Goal: Check status: Check status

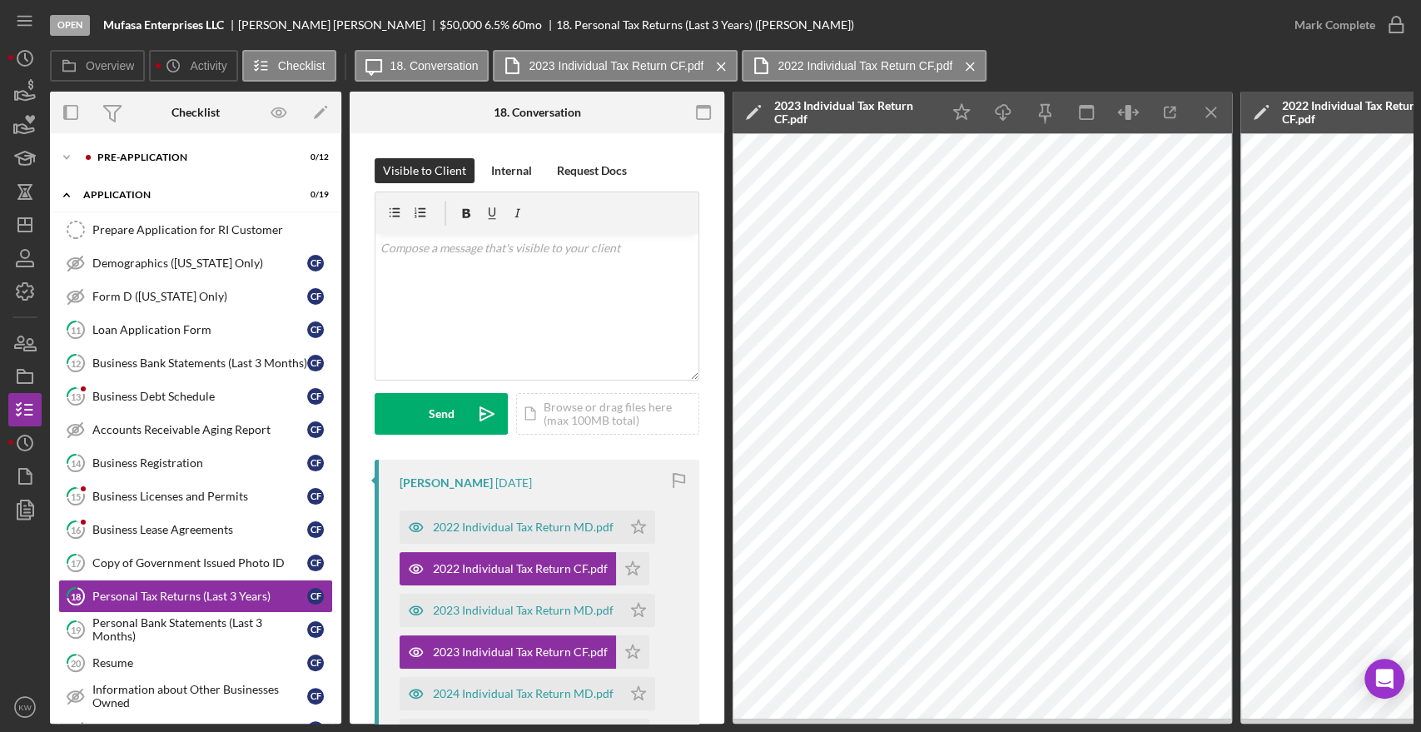
scroll to position [185, 0]
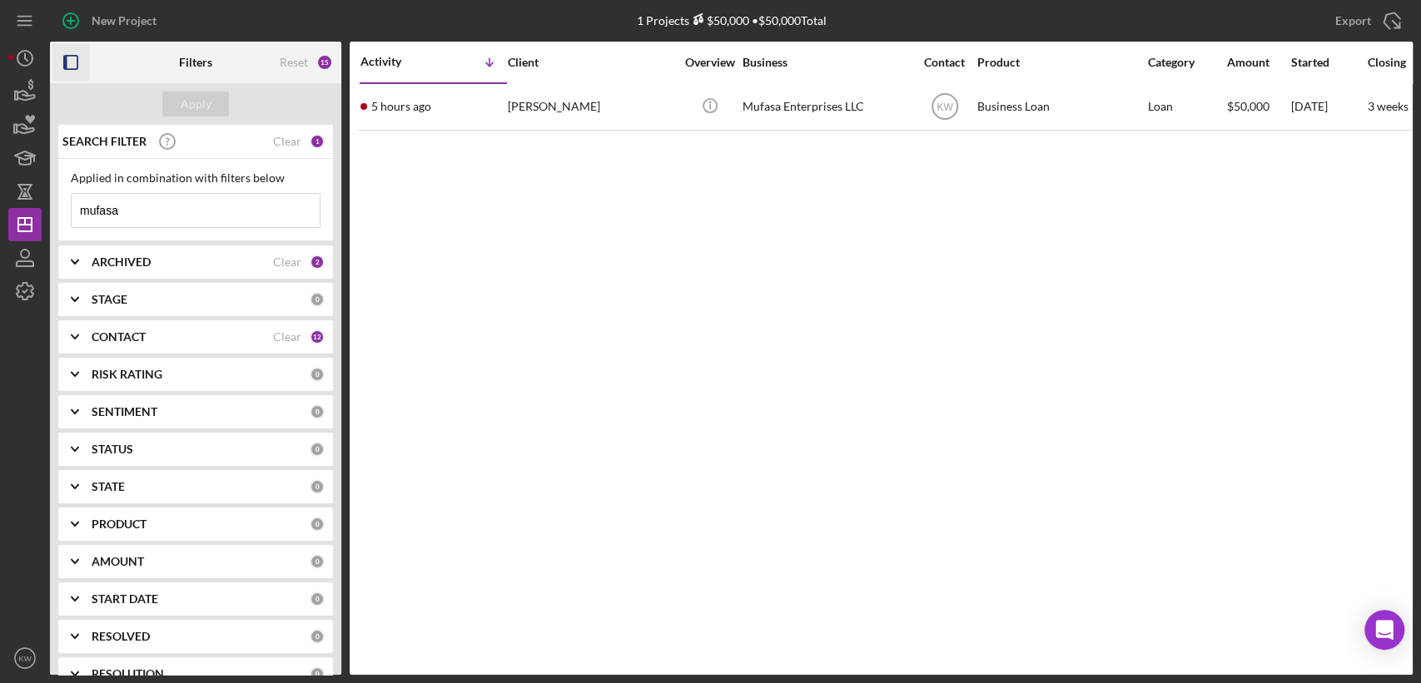
click at [80, 62] on icon "button" at bounding box center [70, 62] width 37 height 37
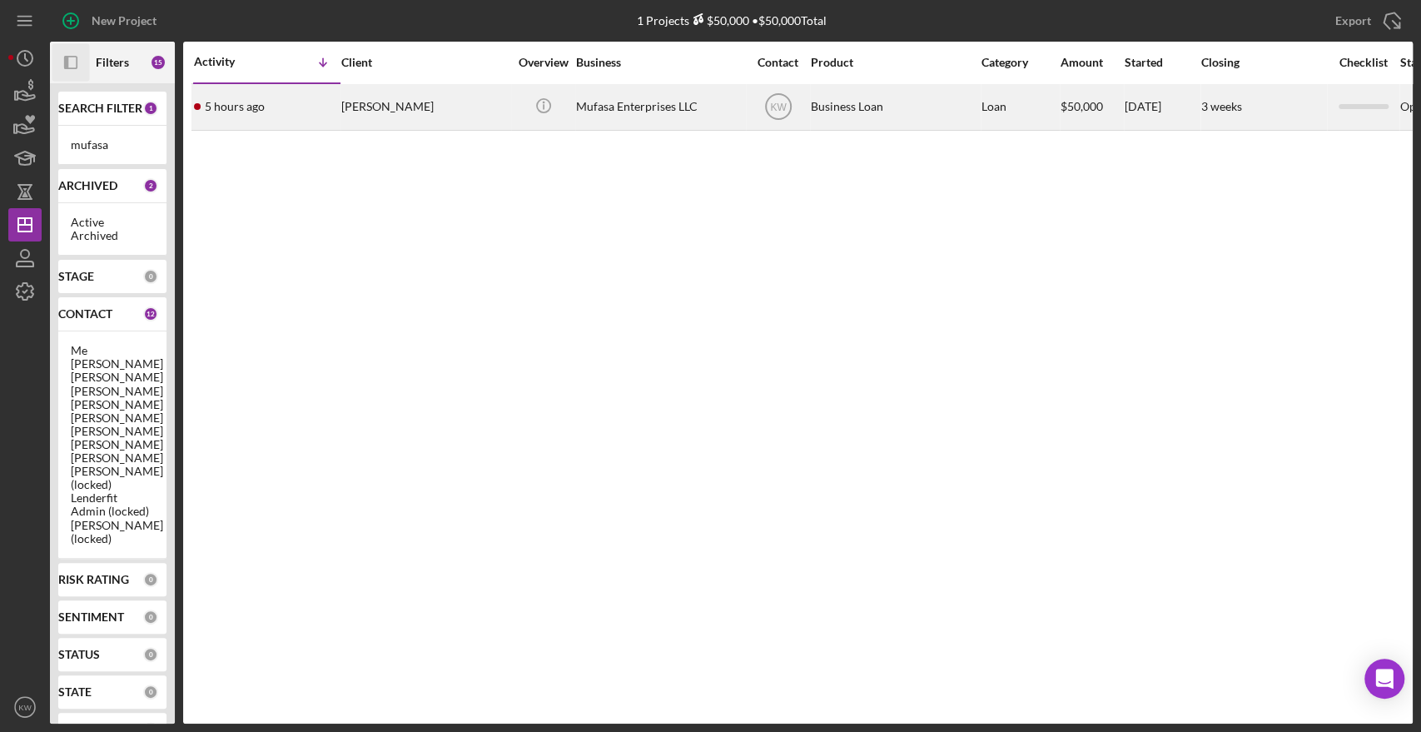
click at [618, 100] on div "Mufasa Enterprises LLC" at bounding box center [659, 107] width 166 height 44
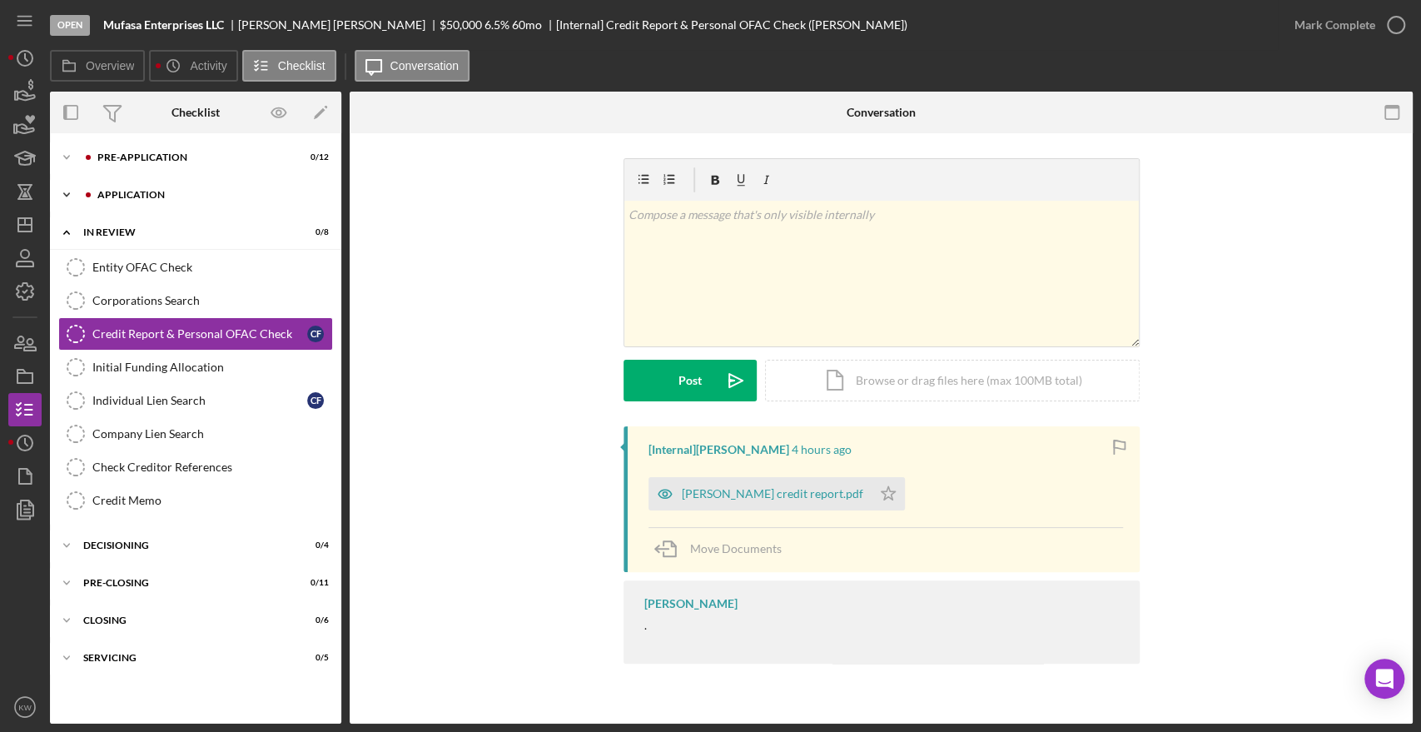
click at [116, 196] on div "Application" at bounding box center [208, 195] width 223 height 10
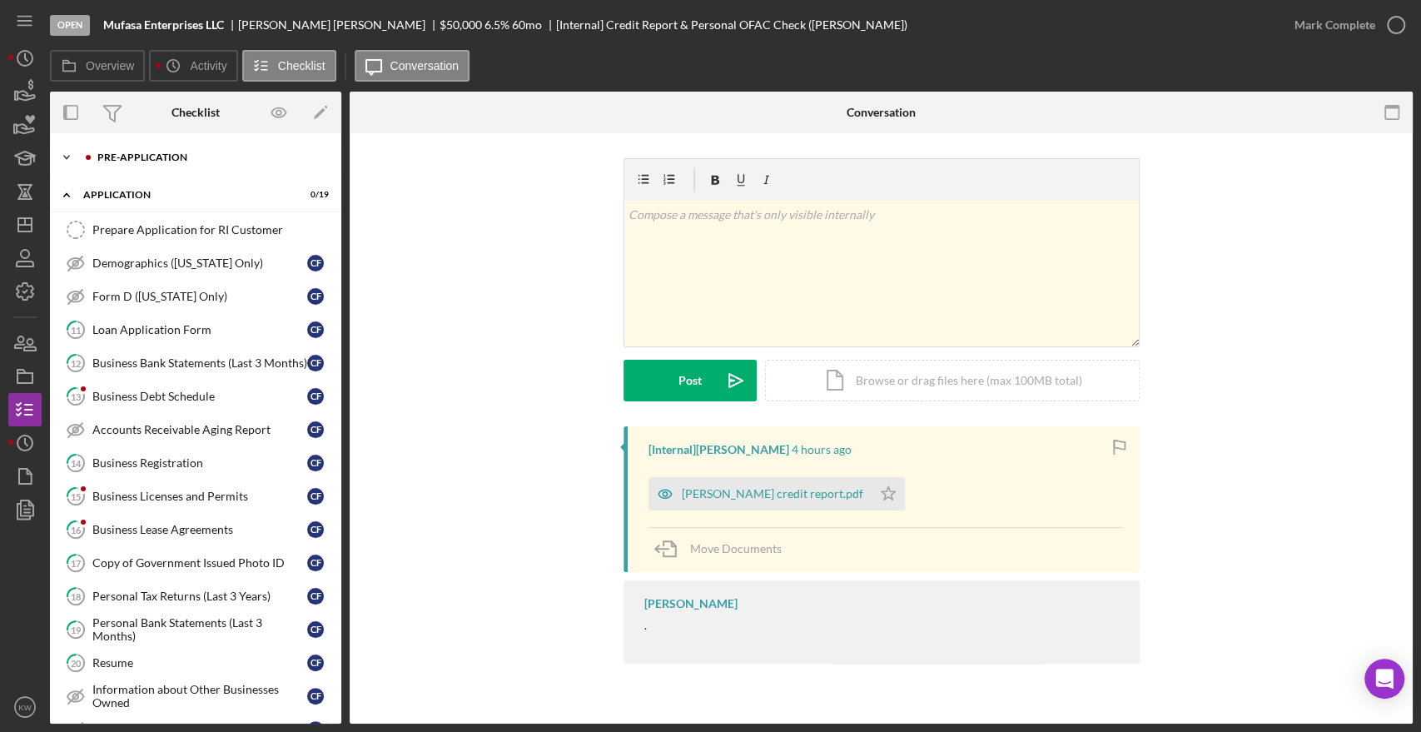
click at [140, 169] on div "Icon/Expander Pre-Application 0 / 12" at bounding box center [195, 157] width 291 height 33
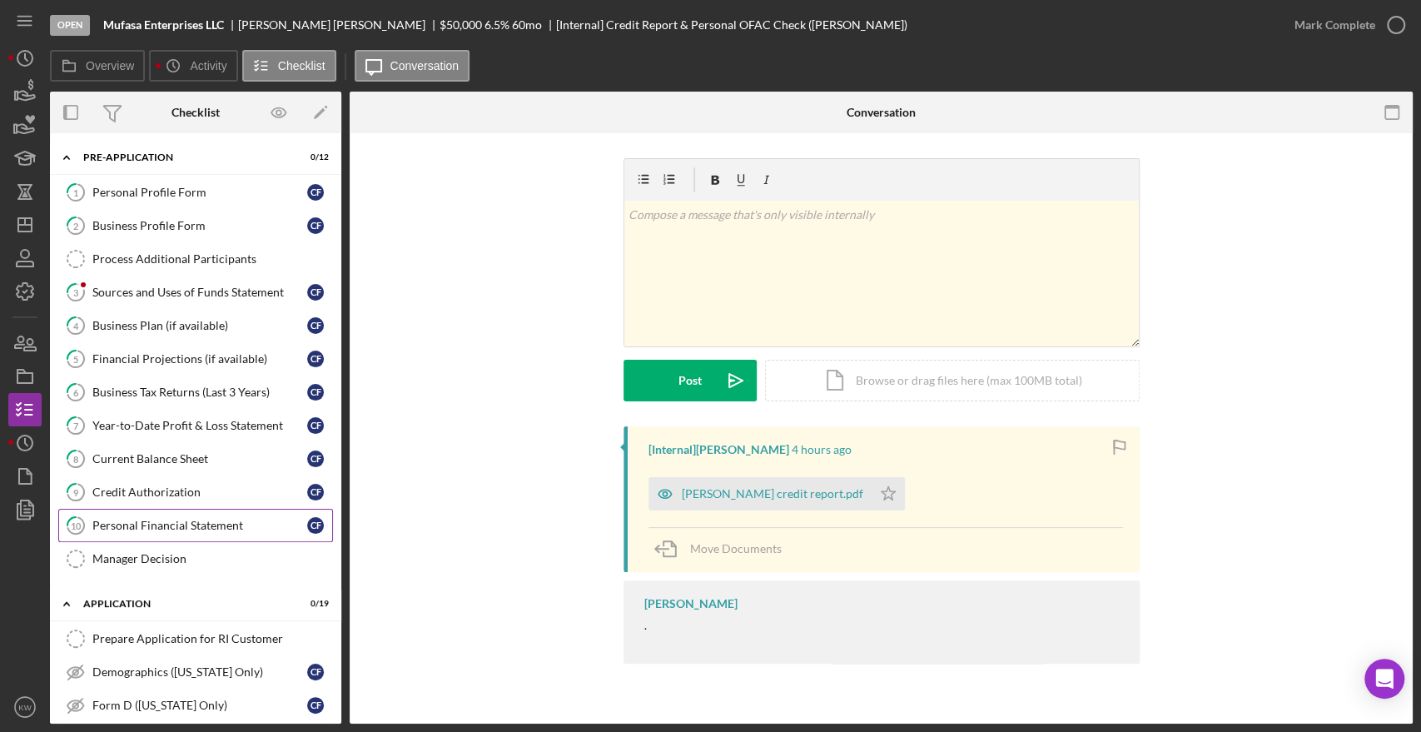
click at [175, 527] on div "Personal Financial Statement" at bounding box center [199, 525] width 215 height 13
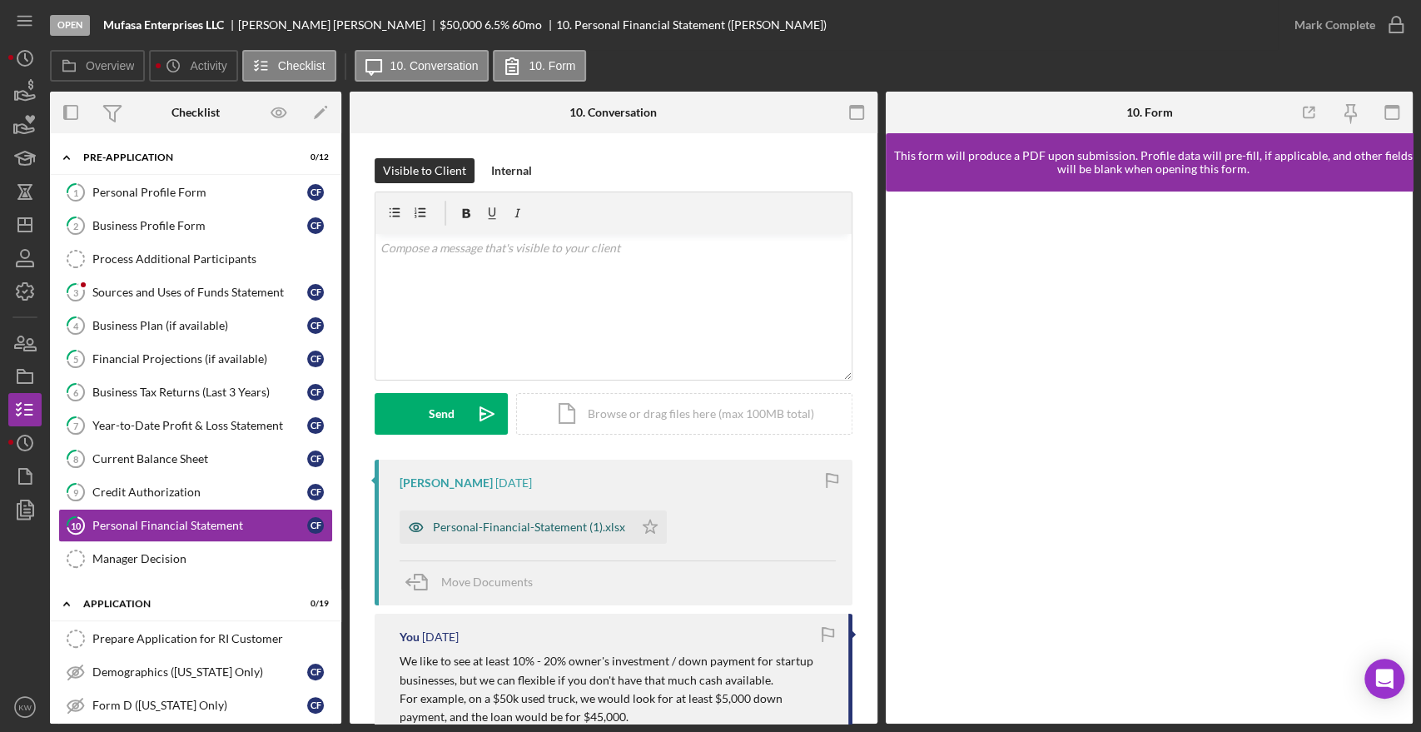
click at [577, 530] on div "Personal-Financial-Statement (1).xlsx" at bounding box center [529, 526] width 192 height 13
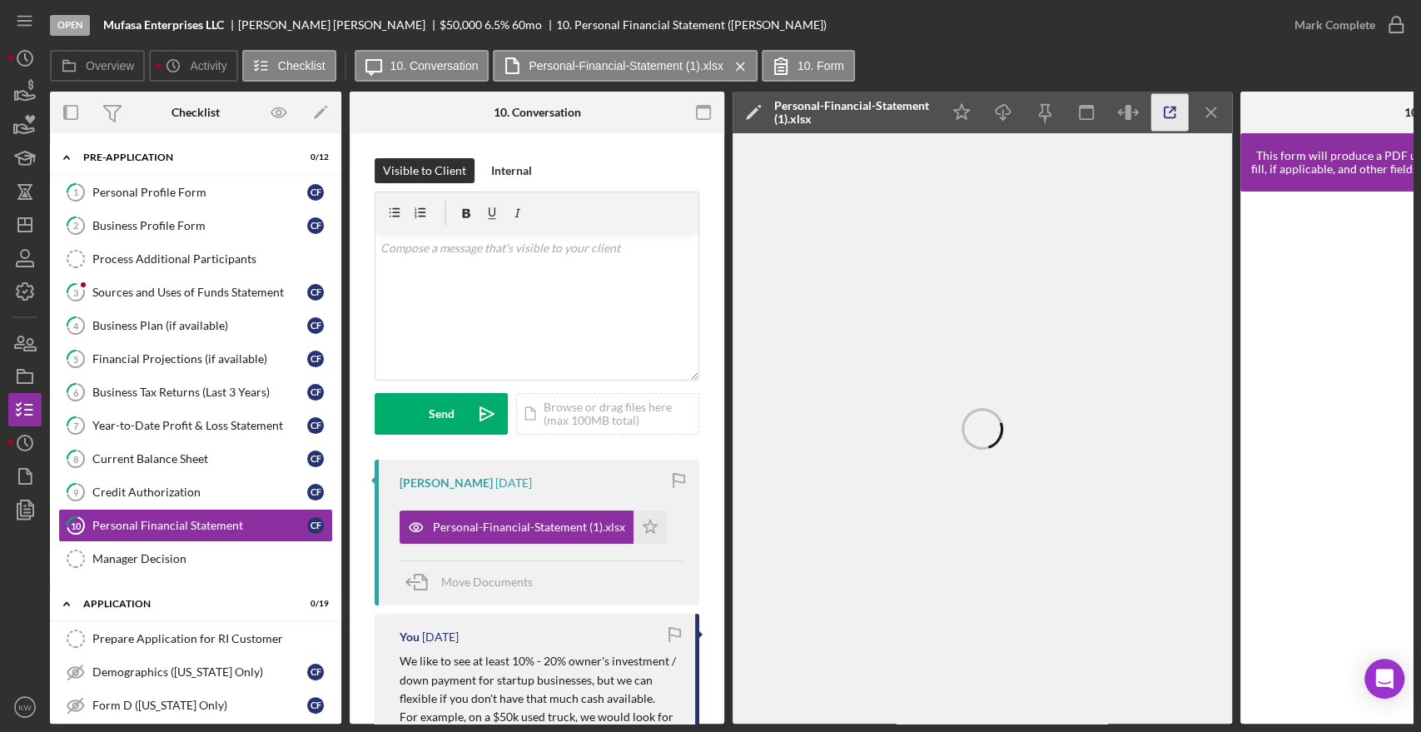
click at [1168, 104] on icon "button" at bounding box center [1169, 112] width 37 height 37
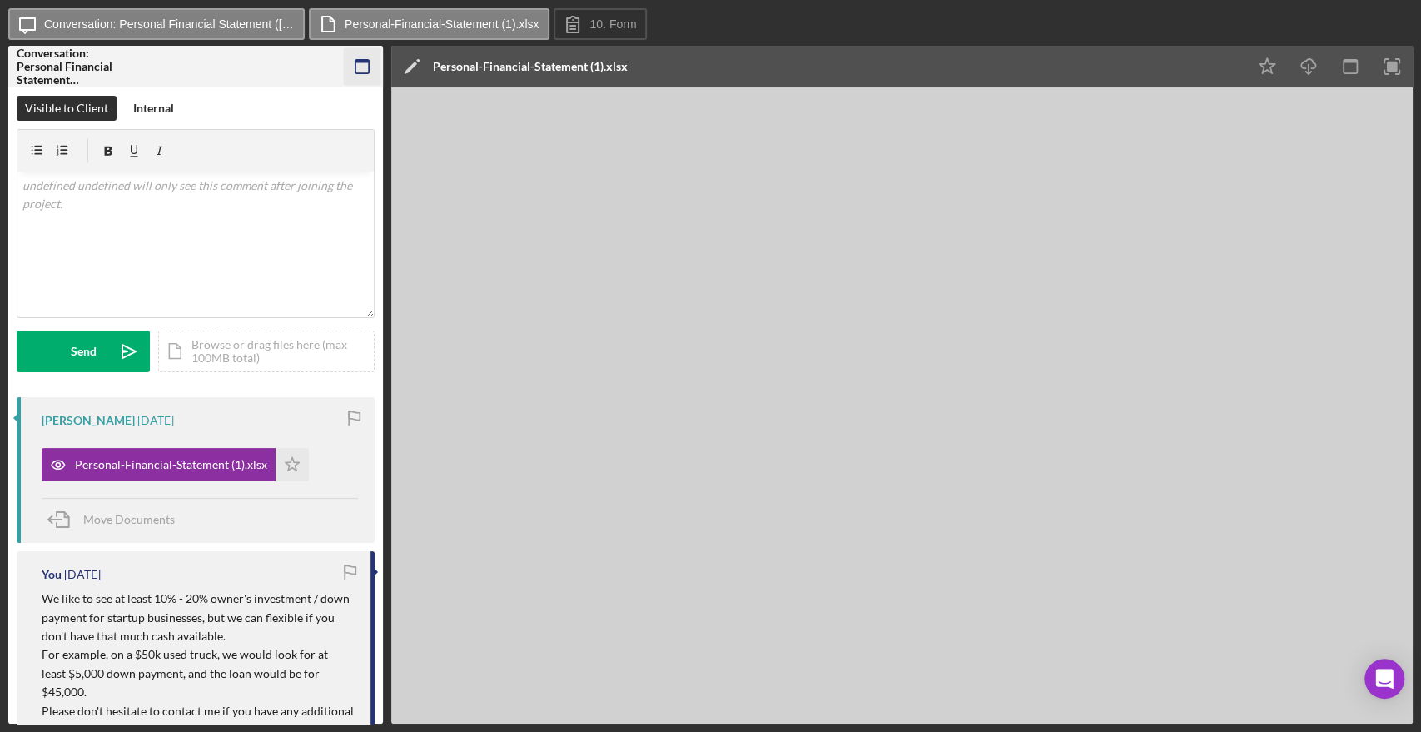
click at [364, 69] on icon "button" at bounding box center [362, 66] width 37 height 37
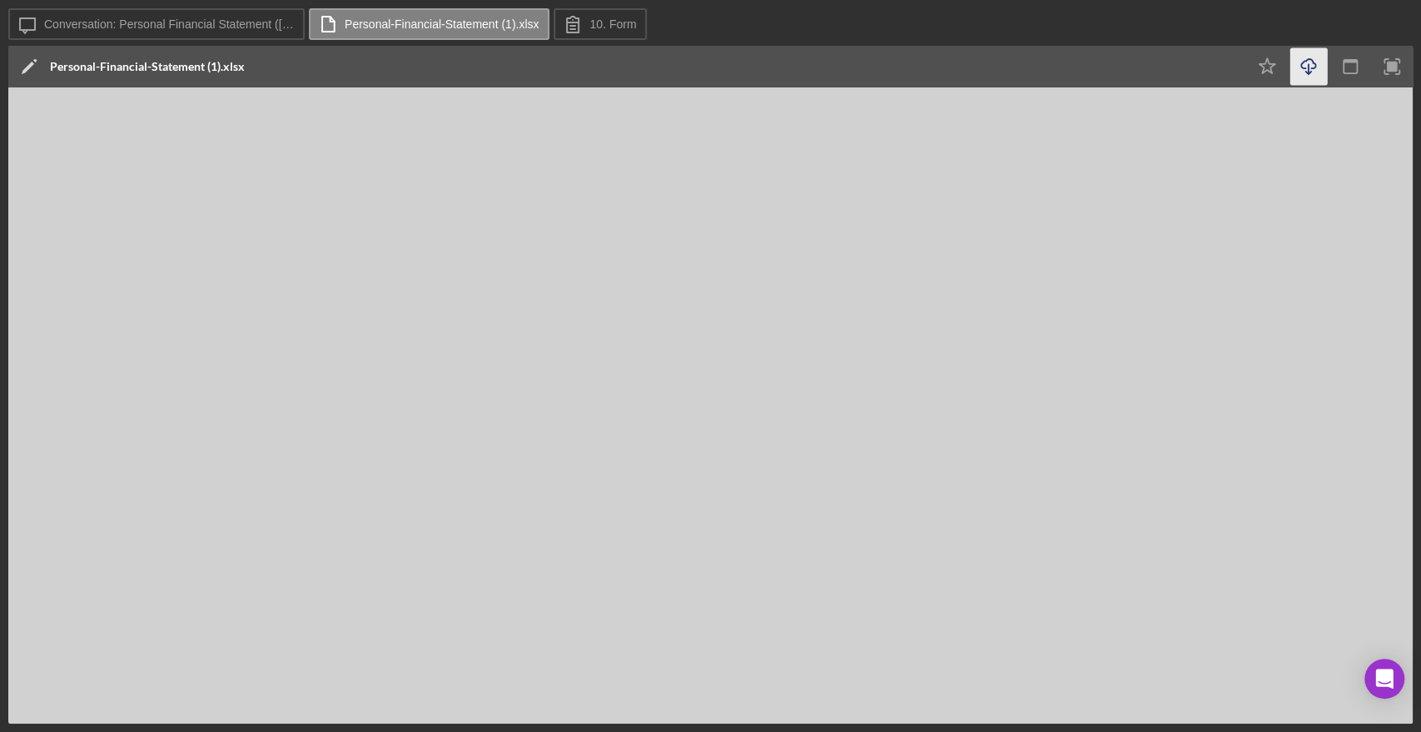
click at [1301, 61] on icon "Icon/Download" at bounding box center [1308, 66] width 37 height 37
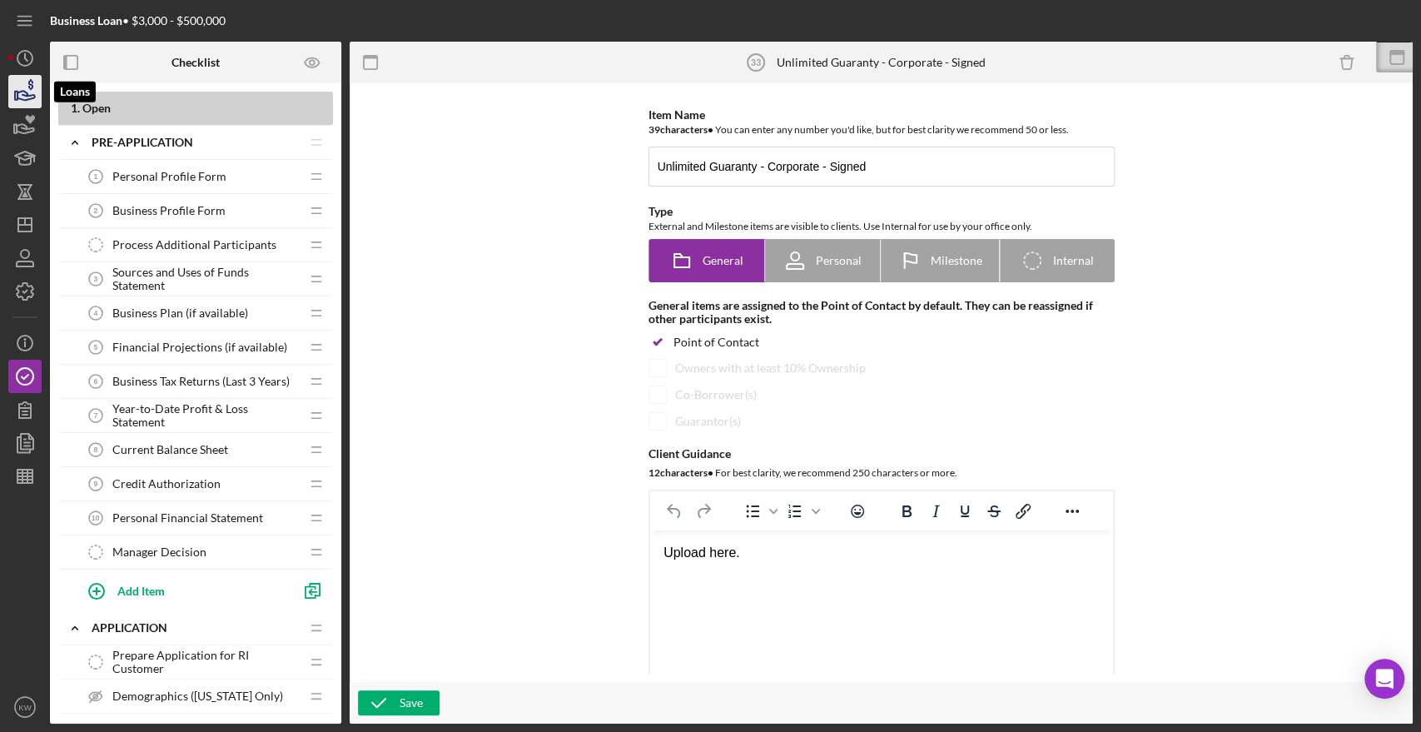
click at [16, 90] on icon "button" at bounding box center [25, 92] width 42 height 42
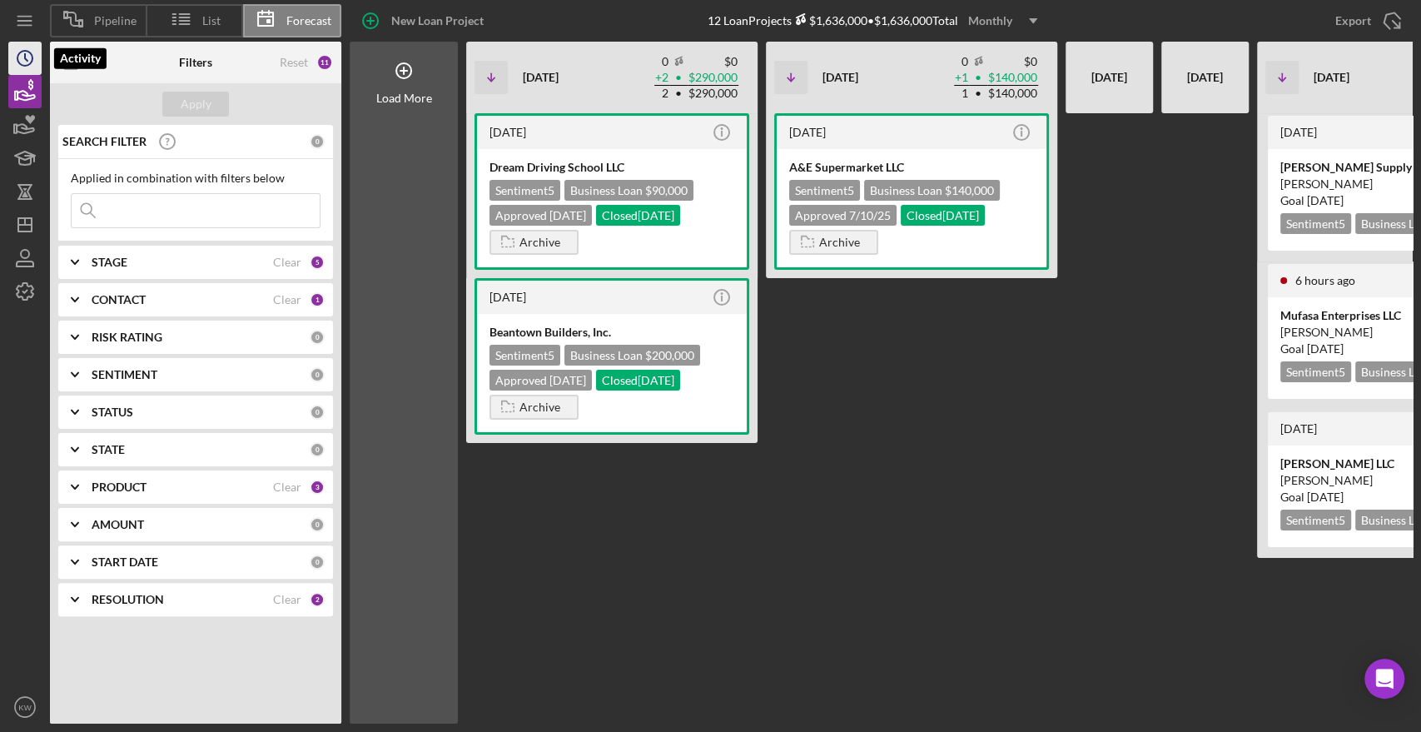
click at [17, 58] on icon "Icon/History" at bounding box center [25, 58] width 42 height 42
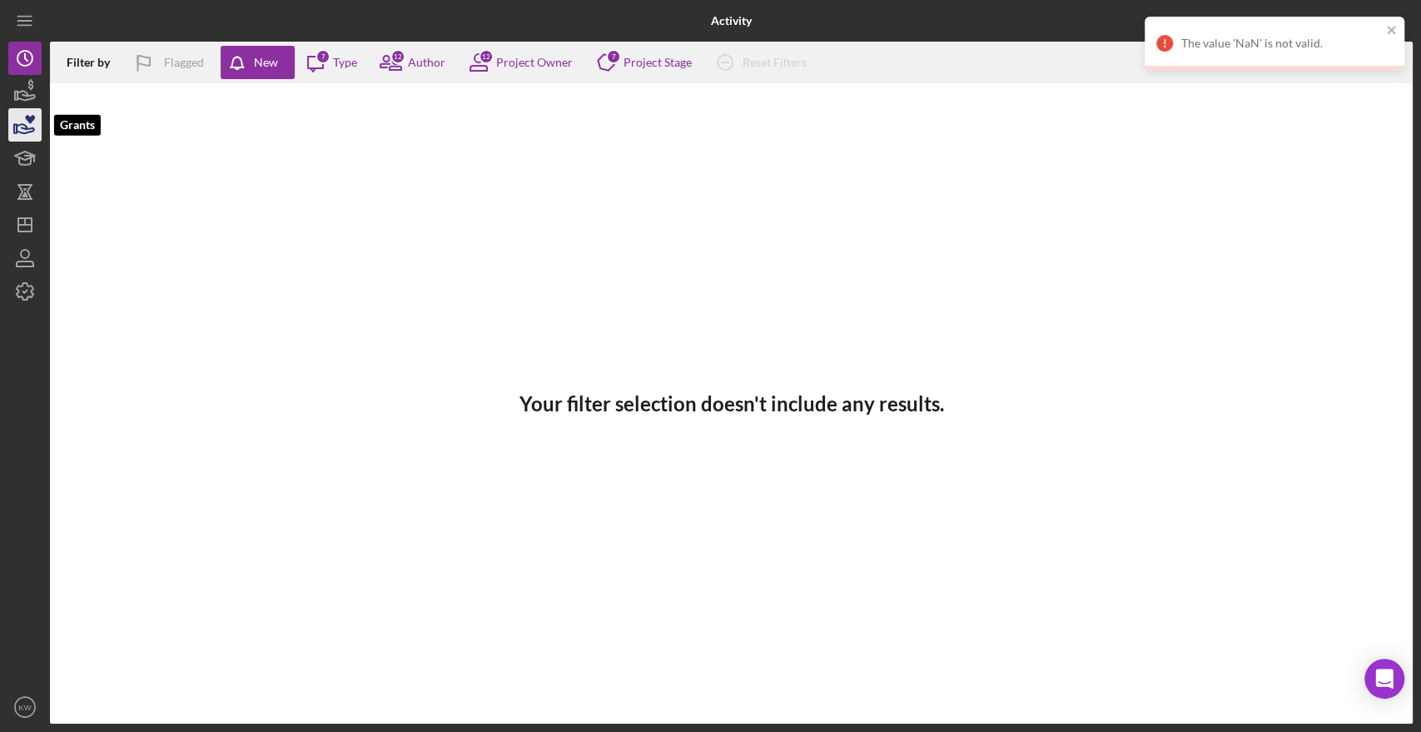
click at [21, 126] on icon "button" at bounding box center [25, 125] width 42 height 42
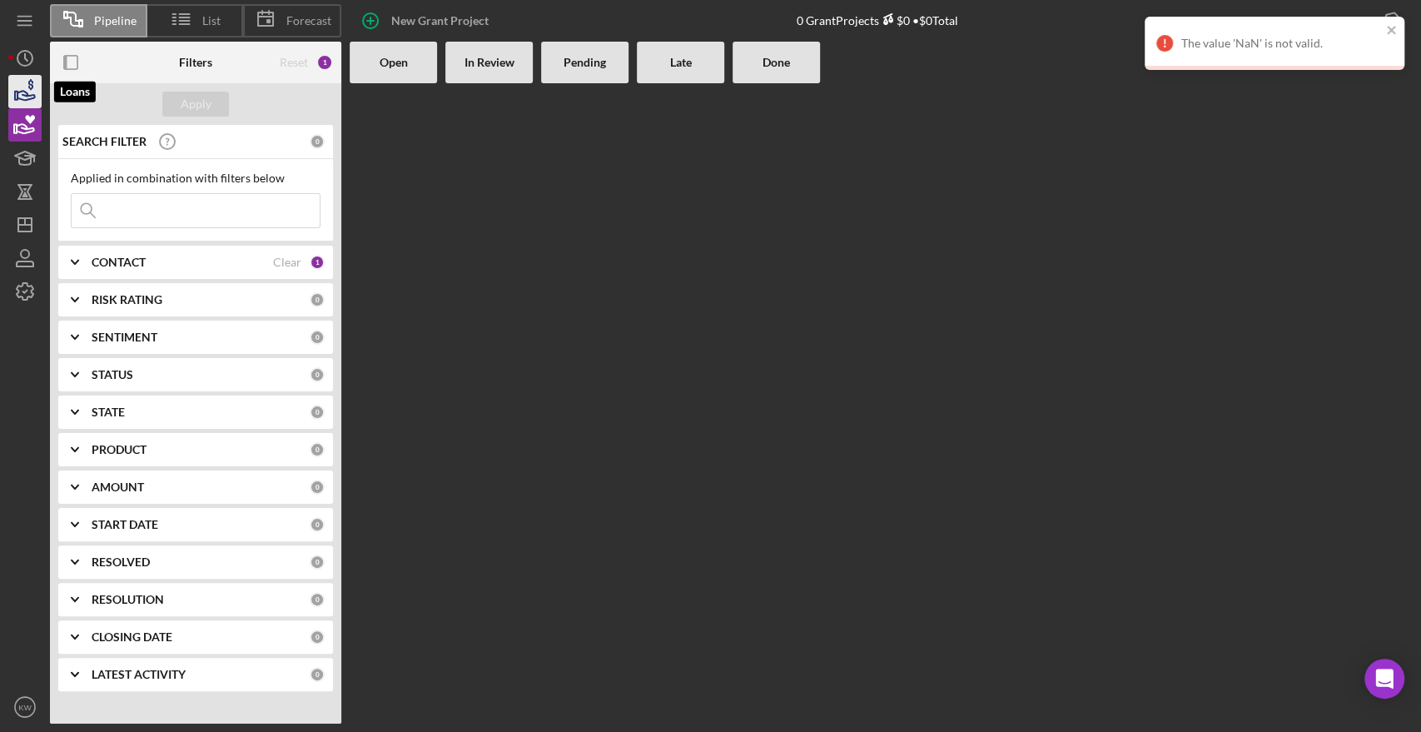
click at [14, 84] on icon "button" at bounding box center [25, 92] width 42 height 42
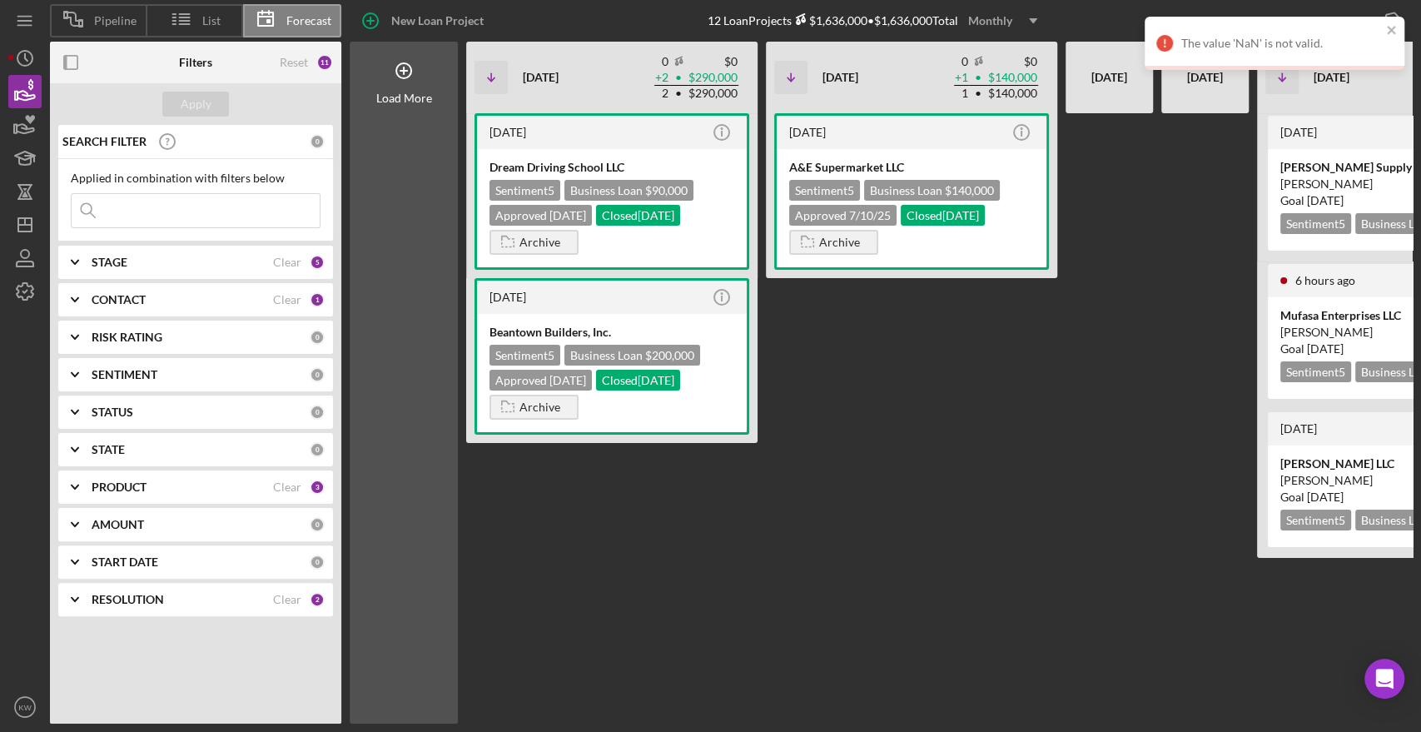
click at [157, 204] on input at bounding box center [196, 210] width 248 height 33
click at [645, 154] on div "Dream Driving School LLC Sentiment 5 Business Loan $90,000 Approved 5/21/25 Clo…" at bounding box center [612, 208] width 270 height 118
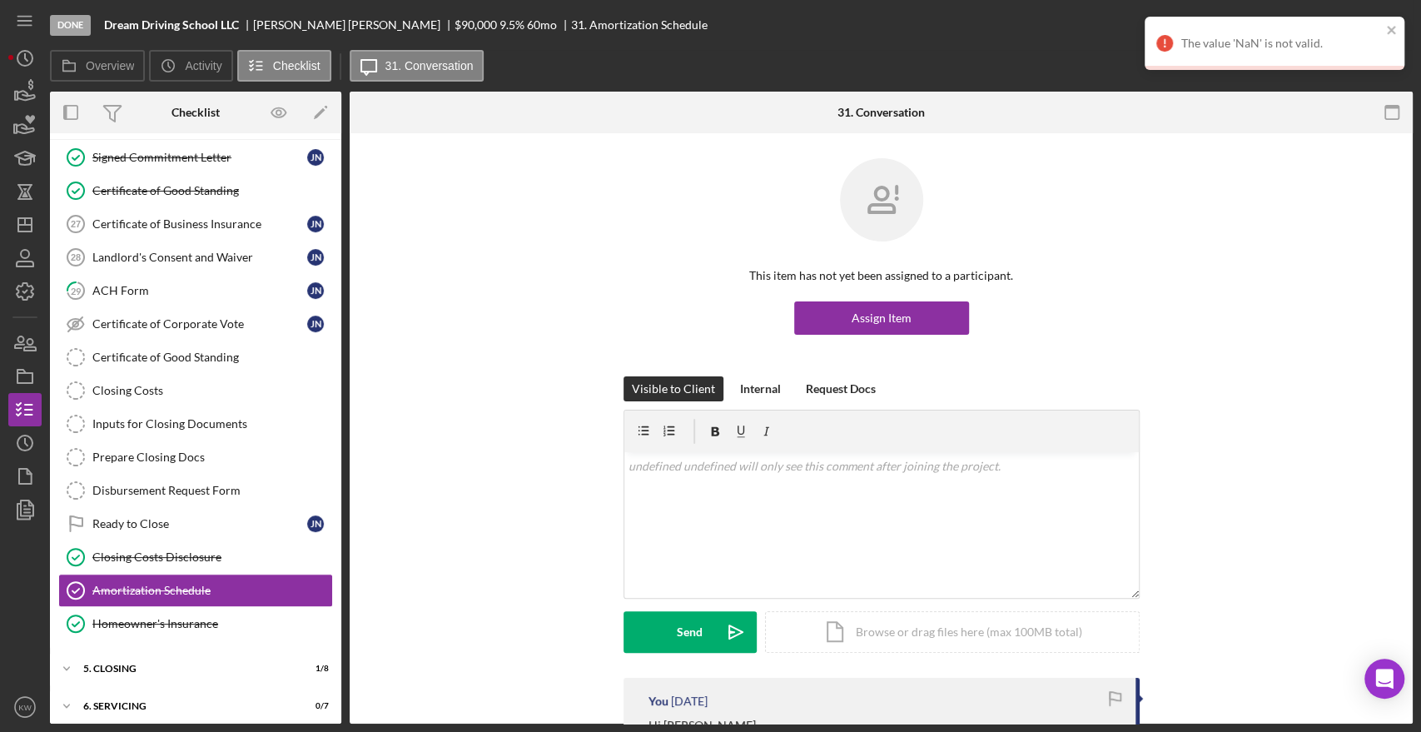
scroll to position [151, 0]
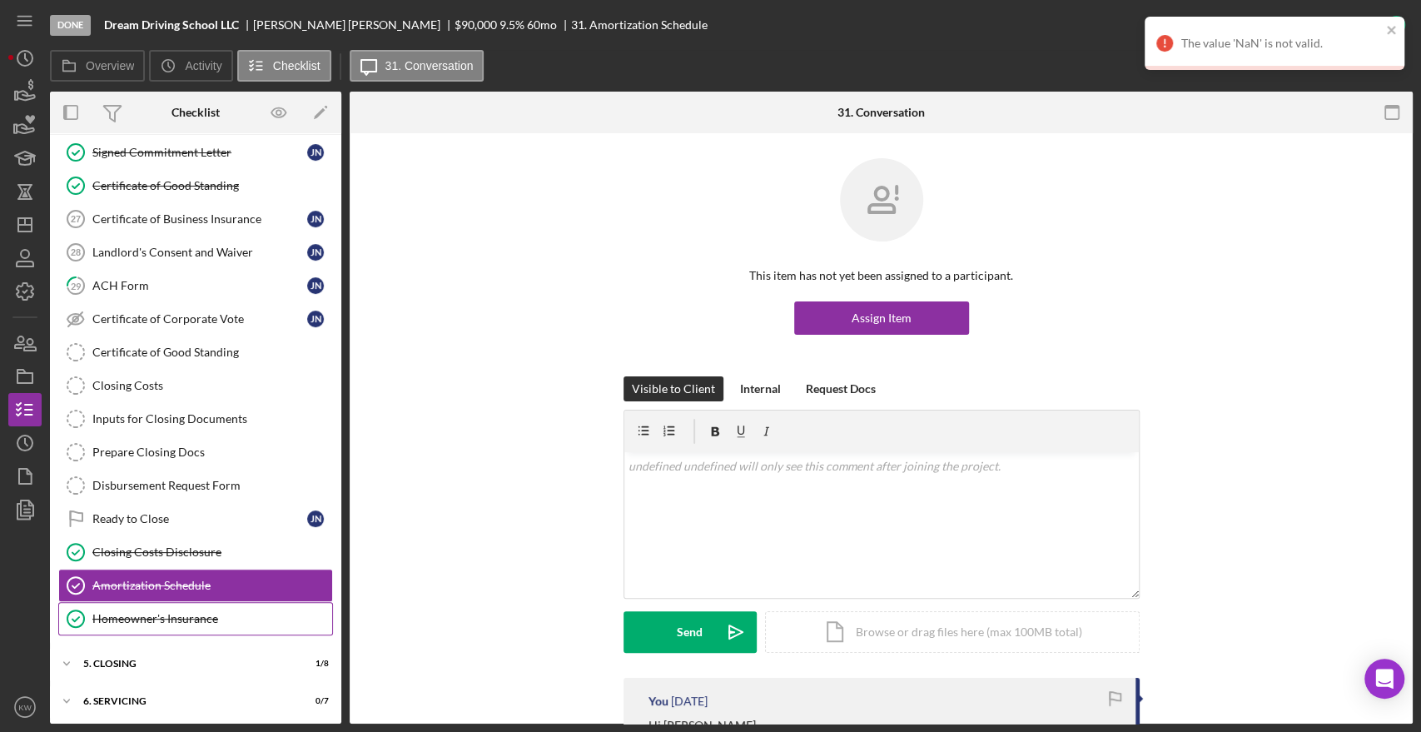
click at [162, 618] on div "Homeowner's Insurance" at bounding box center [212, 618] width 240 height 13
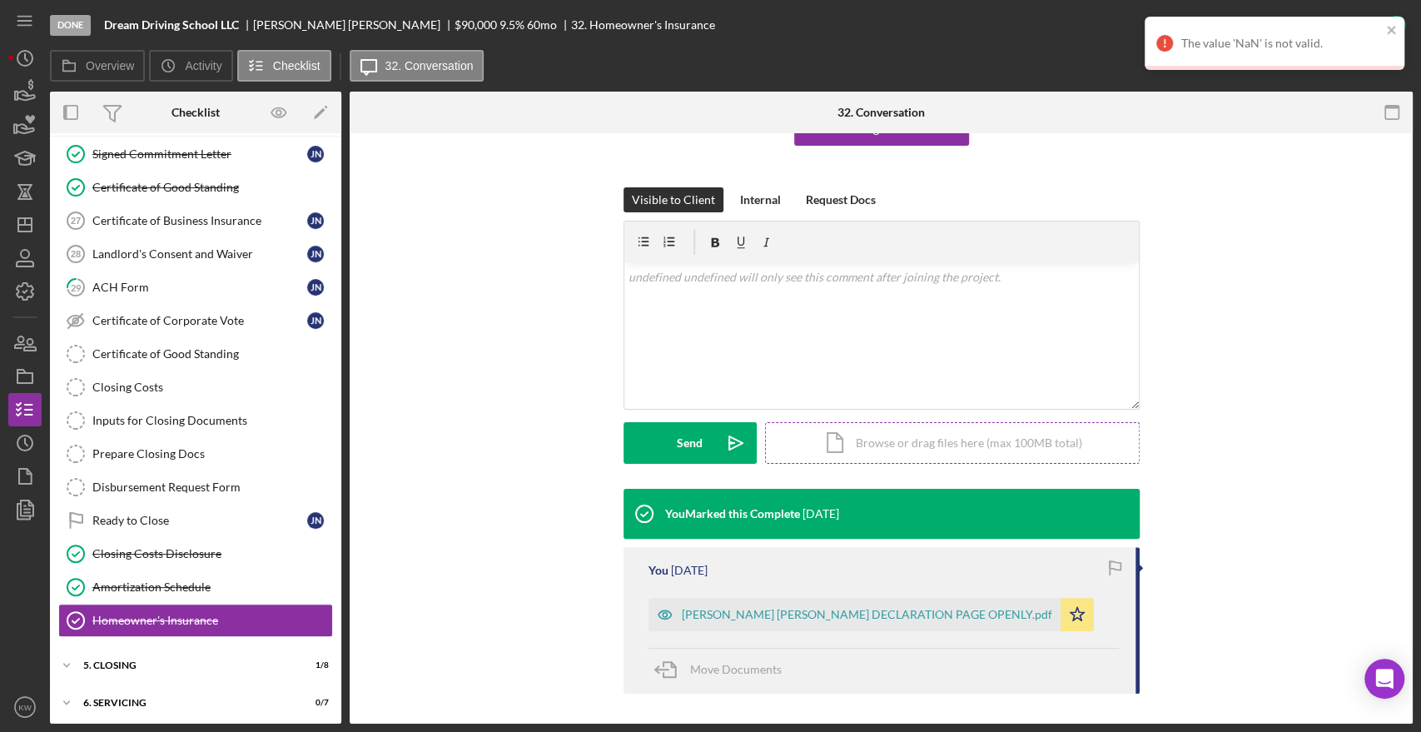
scroll to position [191, 0]
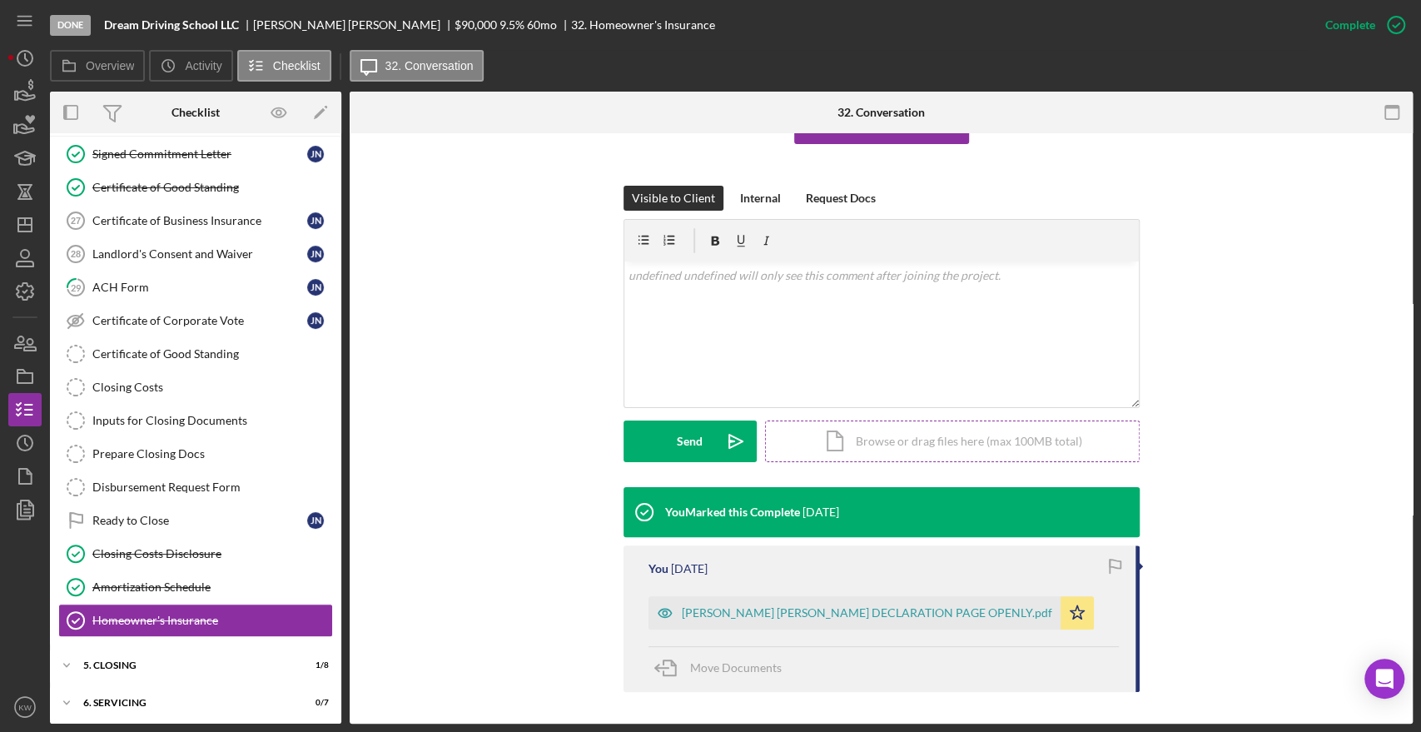
click at [866, 444] on div "Icon/Document Browse or drag files here (max 100MB total) Tap to choose files o…" at bounding box center [952, 441] width 375 height 42
